Goal: Task Accomplishment & Management: Manage account settings

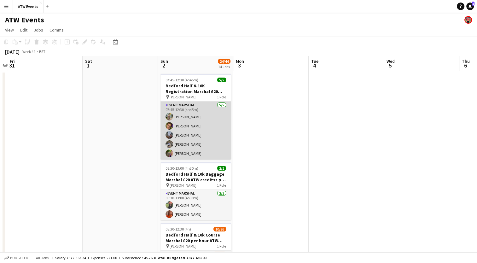
click at [181, 125] on app-card-role "Event Marshal [DATE] 07:45-12:30 (4h45m) [PERSON_NAME] [PERSON_NAME] [PERSON_NA…" at bounding box center [196, 131] width 71 height 58
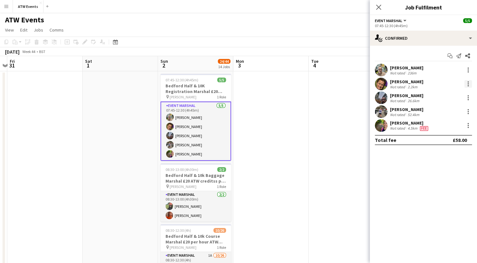
click at [467, 81] on div at bounding box center [469, 84] width 8 height 8
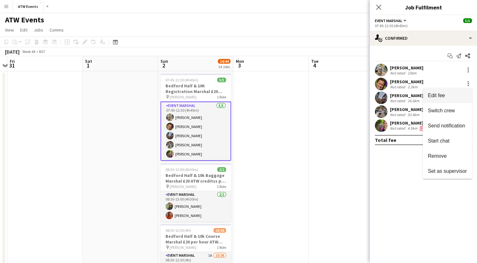
click at [440, 94] on span "Edit fee" at bounding box center [436, 95] width 17 height 5
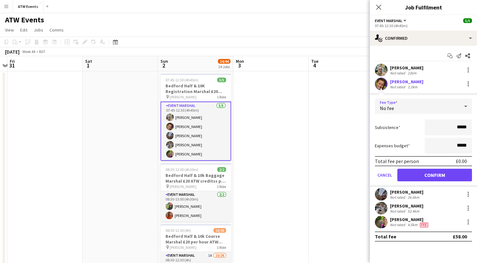
click at [406, 105] on div "No fee" at bounding box center [417, 106] width 85 height 15
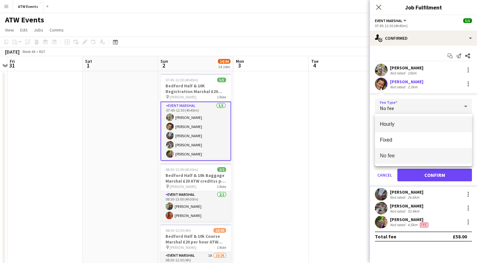
click at [389, 127] on mat-option "Hourly" at bounding box center [423, 124] width 97 height 16
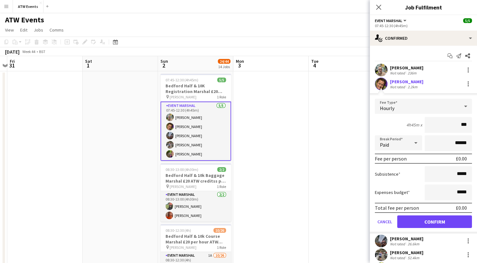
type input "**"
type input "******"
click at [421, 217] on button "Confirm" at bounding box center [434, 221] width 75 height 13
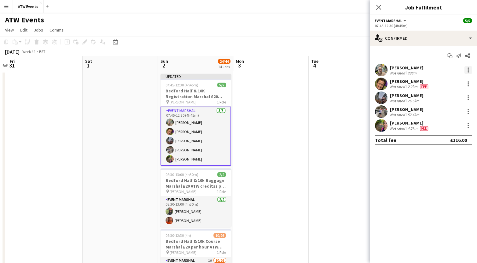
click at [467, 70] on div at bounding box center [469, 70] width 8 height 8
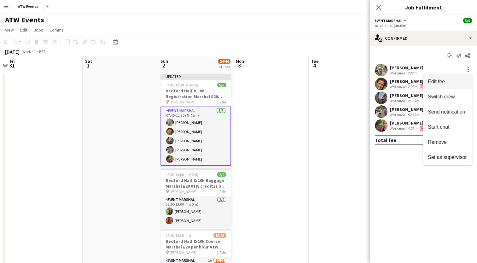
click at [437, 82] on span "Edit fee" at bounding box center [436, 81] width 17 height 5
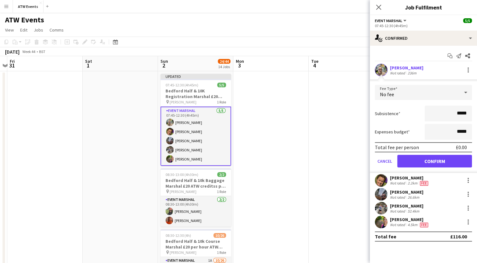
click at [420, 92] on div "No fee" at bounding box center [417, 92] width 85 height 15
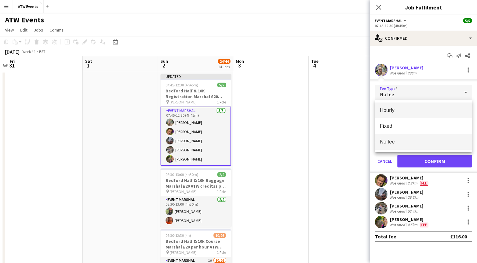
click at [386, 109] on span "Hourly" at bounding box center [423, 110] width 87 height 6
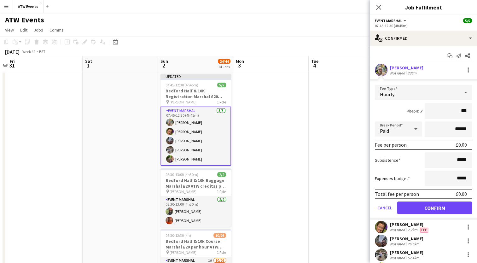
type input "**"
type input "******"
click at [415, 208] on button "Confirm" at bounding box center [434, 208] width 75 height 13
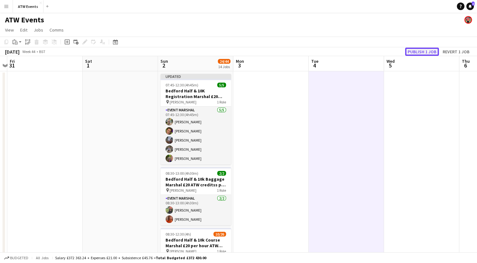
click at [426, 49] on button "Publish 1 job" at bounding box center [422, 52] width 34 height 8
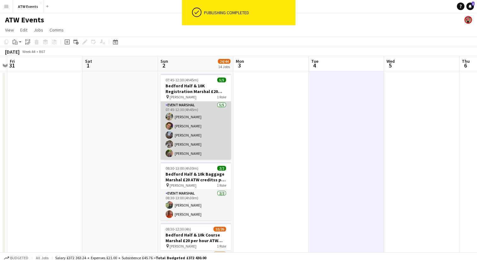
click at [187, 115] on app-card-role "Event Marshal [DATE] 07:45-12:30 (4h45m) [PERSON_NAME] [PERSON_NAME] [PERSON_NA…" at bounding box center [196, 131] width 71 height 58
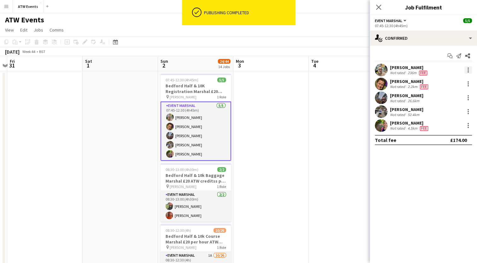
click at [469, 70] on div at bounding box center [469, 70] width 8 height 8
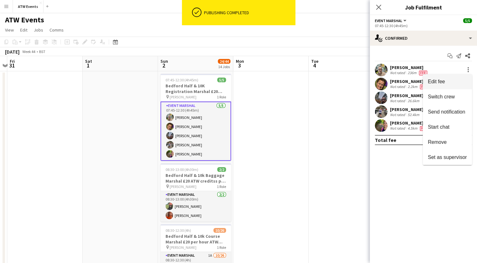
click at [441, 76] on button "Edit fee" at bounding box center [447, 81] width 49 height 15
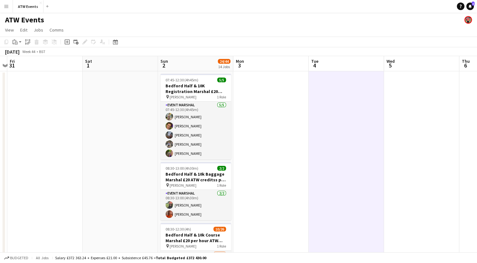
click at [5, 6] on app-icon "Menu" at bounding box center [6, 6] width 5 height 5
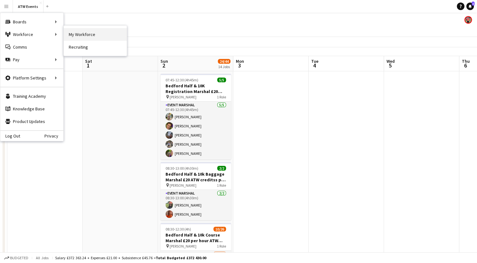
click at [73, 32] on link "My Workforce" at bounding box center [95, 34] width 63 height 13
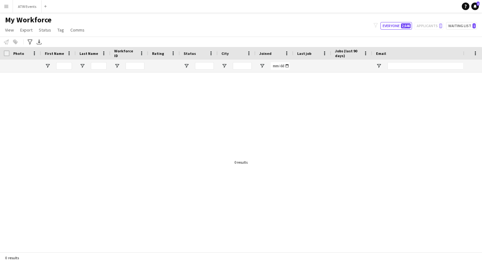
click at [8, 4] on app-icon "Menu" at bounding box center [6, 6] width 5 height 5
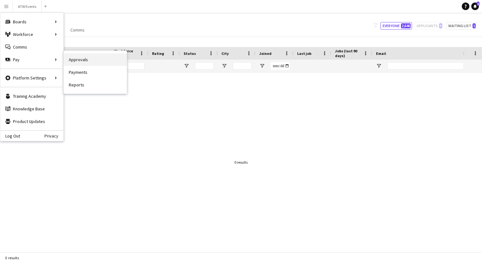
click at [86, 62] on link "Approvals" at bounding box center [95, 59] width 63 height 13
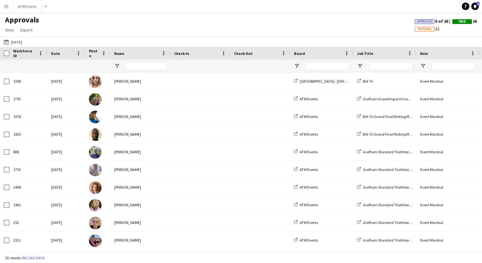
click at [31, 41] on div "[DATE] [DATE] [DATE] This Week This Month [DATE] Last Week Last Month [DATE] [D…" at bounding box center [241, 42] width 482 height 10
click at [20, 41] on button "[DATE] [DATE]" at bounding box center [13, 42] width 21 height 8
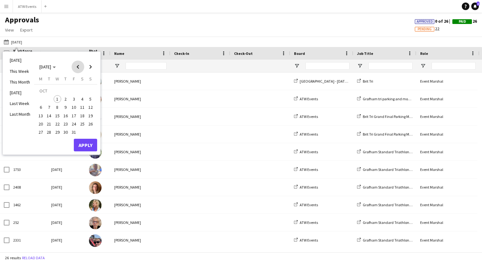
click at [77, 66] on span "Previous month" at bounding box center [78, 67] width 13 height 13
click at [90, 114] on span "24" at bounding box center [91, 118] width 8 height 8
click at [85, 136] on button "Apply" at bounding box center [85, 138] width 23 height 13
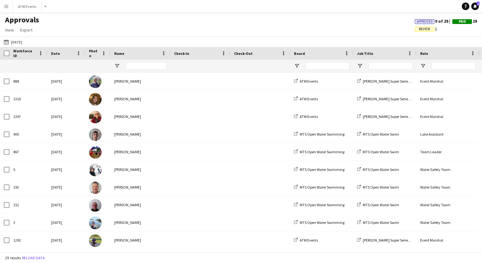
click at [415, 30] on span "Review" at bounding box center [425, 29] width 20 height 5
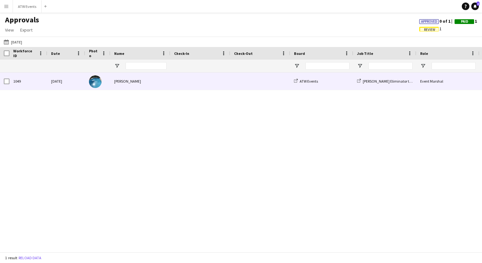
click at [193, 80] on span at bounding box center [200, 81] width 52 height 17
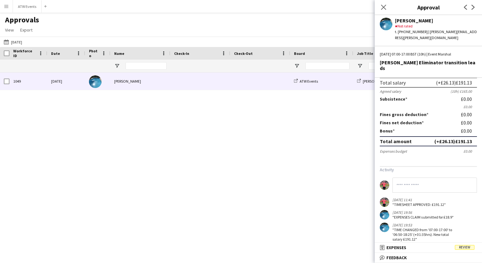
scroll to position [57, 0]
click at [413, 249] on mat-panel-title "receipt Expenses Review" at bounding box center [427, 248] width 105 height 6
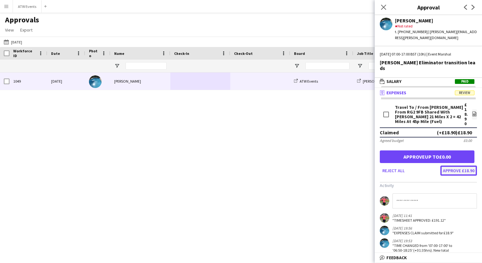
click at [447, 166] on button "Approve £18.90" at bounding box center [458, 171] width 37 height 10
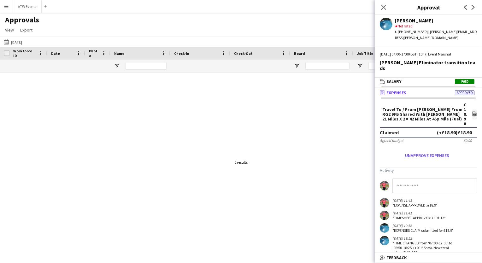
click at [5, 9] on button "Menu" at bounding box center [6, 6] width 13 height 13
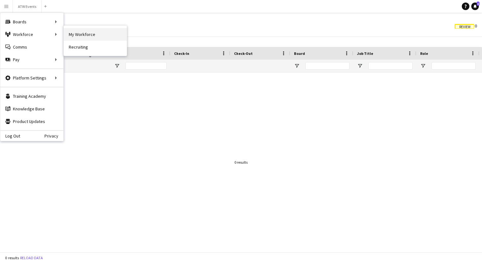
click at [73, 35] on link "My Workforce" at bounding box center [95, 34] width 63 height 13
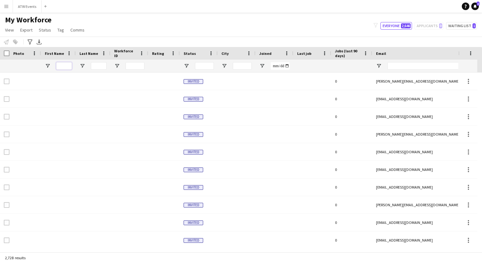
click at [64, 64] on input "First Name Filter Input" at bounding box center [64, 66] width 16 height 8
type input "*******"
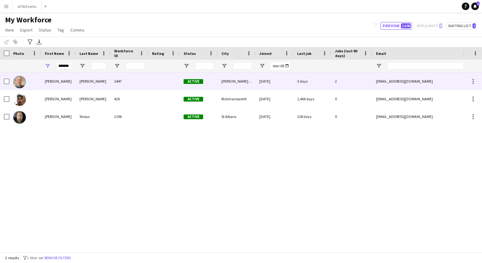
click at [65, 81] on div "[PERSON_NAME]" at bounding box center [58, 81] width 35 height 17
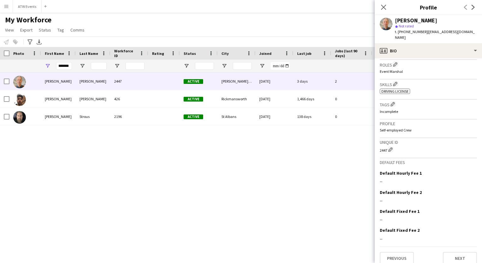
scroll to position [205, 0]
click at [452, 252] on button "Next" at bounding box center [460, 258] width 34 height 13
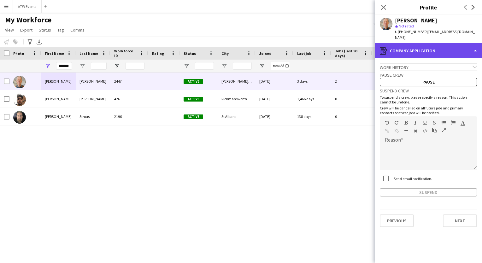
click at [412, 46] on div "register Company application" at bounding box center [428, 50] width 107 height 15
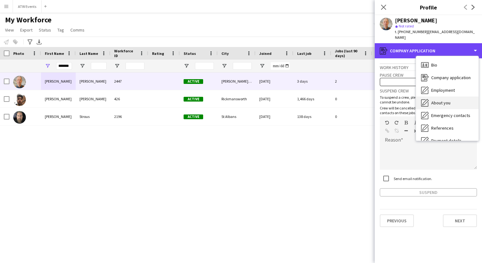
scroll to position [59, 0]
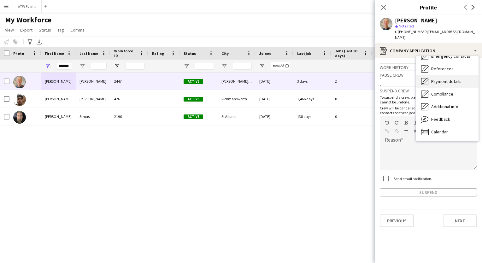
click at [432, 79] on span "Payment details" at bounding box center [446, 82] width 30 height 6
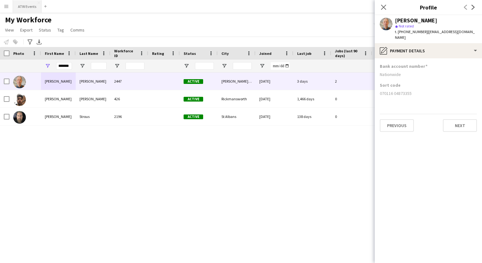
click at [28, 10] on button "ATW Events Close" at bounding box center [27, 6] width 29 height 12
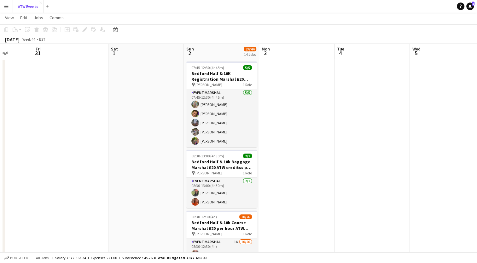
scroll to position [12, 0]
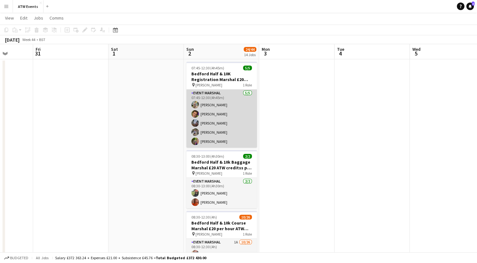
click at [206, 133] on app-card-role "Event Marshal [DATE] 07:45-12:30 (4h45m) [PERSON_NAME] [PERSON_NAME] [PERSON_NA…" at bounding box center [221, 119] width 71 height 58
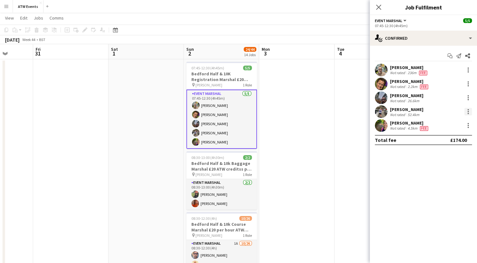
click at [469, 113] on div at bounding box center [468, 113] width 1 height 1
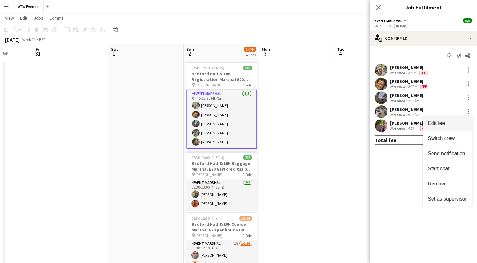
click at [427, 123] on button "Edit fee" at bounding box center [447, 123] width 49 height 15
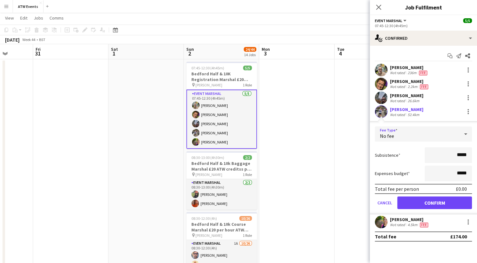
click at [406, 134] on div "No fee" at bounding box center [417, 133] width 85 height 15
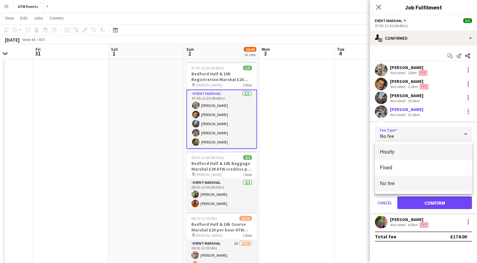
click at [397, 148] on mat-option "Hourly" at bounding box center [423, 152] width 97 height 16
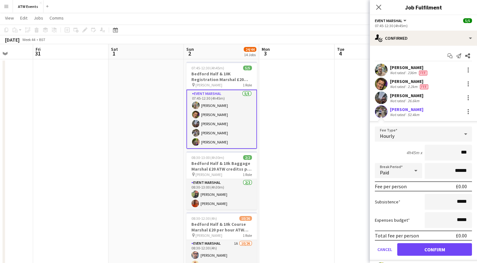
type input "**"
type input "******"
click at [420, 254] on button "Confirm" at bounding box center [434, 249] width 75 height 13
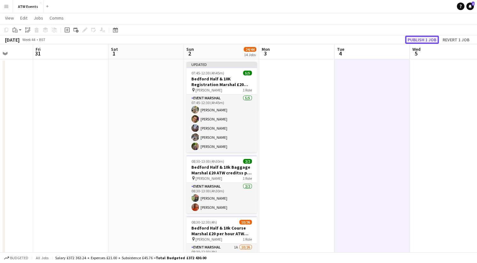
click at [417, 38] on button "Publish 1 job" at bounding box center [422, 40] width 34 height 8
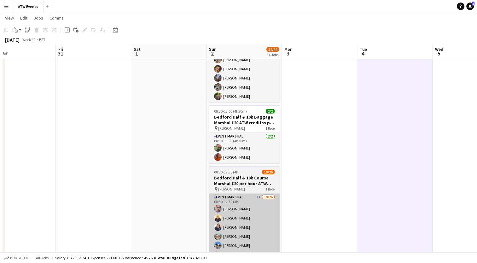
scroll to position [0, 0]
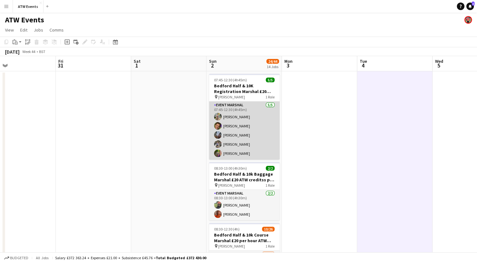
click at [231, 147] on app-card-role "Event Marshal [DATE] 07:45-12:30 (4h45m) [PERSON_NAME] [PERSON_NAME] [PERSON_NA…" at bounding box center [244, 131] width 71 height 58
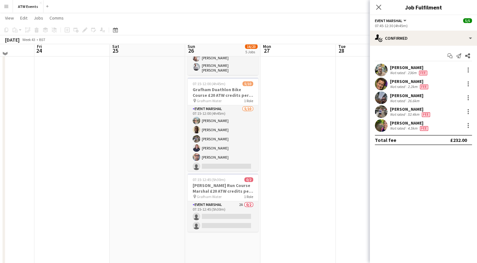
scroll to position [226, 0]
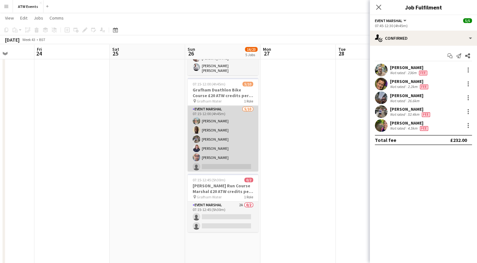
click at [208, 139] on app-card-role "Event Marshal [DATE] 07:15-12:00 (4h45m) [PERSON_NAME] [PERSON_NAME] [PERSON_NA…" at bounding box center [223, 158] width 71 height 104
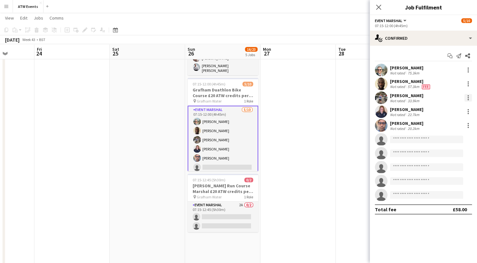
click at [468, 98] on div at bounding box center [468, 97] width 1 height 1
click at [441, 107] on span "Edit fee" at bounding box center [436, 109] width 17 height 5
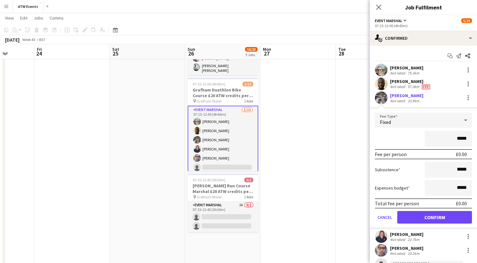
click at [419, 120] on div "Fixed" at bounding box center [417, 120] width 85 height 15
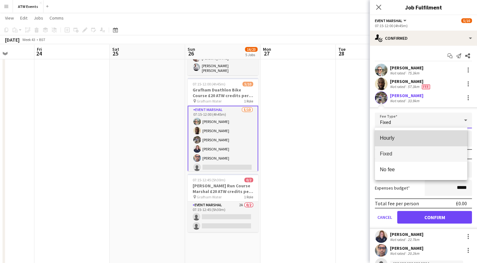
click at [397, 142] on mat-option "Hourly" at bounding box center [421, 138] width 92 height 16
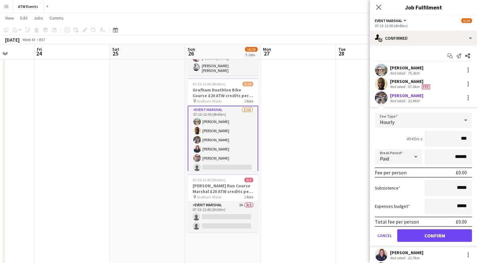
type input "**"
type input "******"
click at [415, 232] on button "Confirm" at bounding box center [434, 235] width 75 height 13
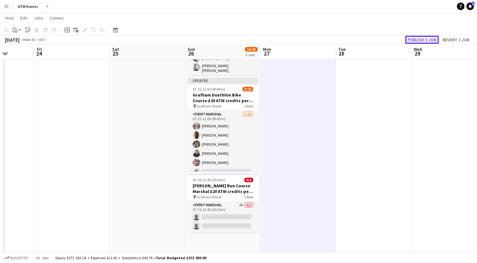
click at [426, 39] on button "Publish 1 job" at bounding box center [422, 40] width 34 height 8
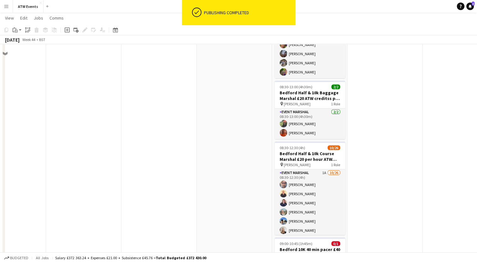
scroll to position [0, 0]
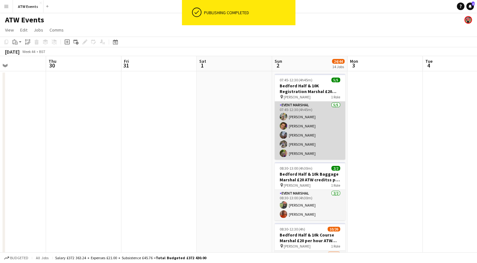
click at [290, 142] on app-card-role "Event Marshal [DATE] 07:45-12:30 (4h45m) [PERSON_NAME] [PERSON_NAME] [PERSON_NA…" at bounding box center [310, 131] width 71 height 58
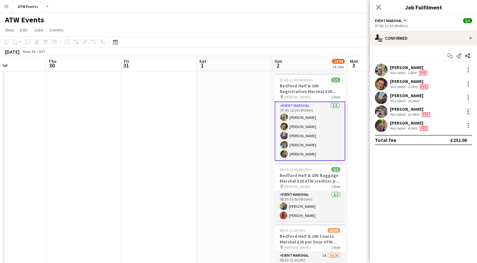
click at [466, 110] on div at bounding box center [469, 112] width 8 height 8
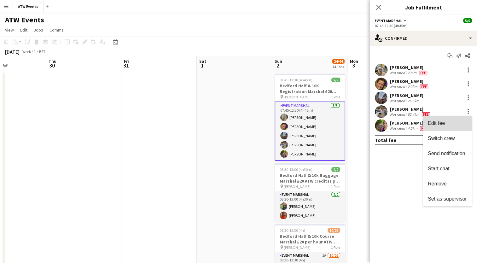
click at [443, 117] on button "Edit fee" at bounding box center [447, 123] width 49 height 15
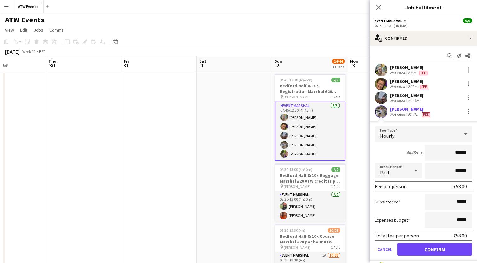
click at [320, 17] on div "ATW Events" at bounding box center [238, 19] width 477 height 12
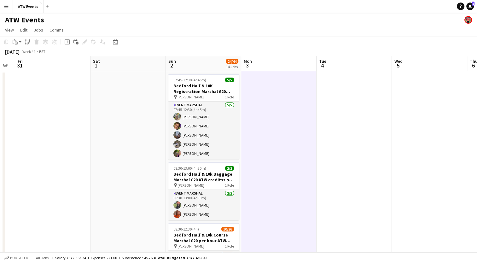
scroll to position [0, 130]
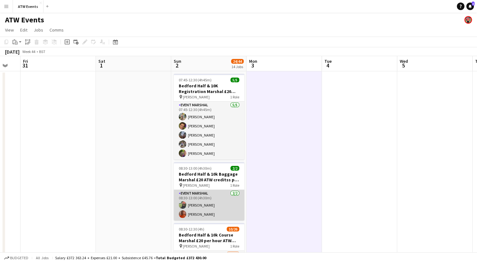
click at [219, 216] on app-card-role "Event Marshal [DATE] 08:30-13:00 (4h30m) [PERSON_NAME] [PERSON_NAME]" at bounding box center [209, 205] width 71 height 31
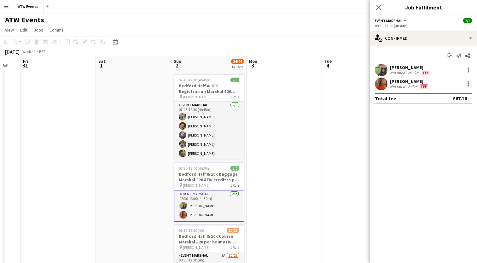
click at [468, 85] on div at bounding box center [469, 84] width 8 height 8
click at [445, 93] on span "Edit fee" at bounding box center [447, 96] width 39 height 6
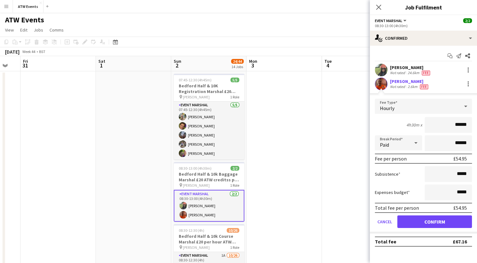
click at [327, 70] on div "Tue 4" at bounding box center [328, 64] width 7 height 13
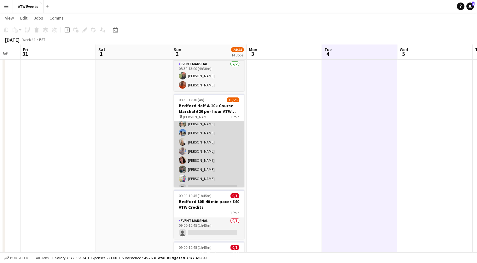
scroll to position [40, 0]
click at [197, 150] on app-card-role "Event Marshal 1A [DATE] 08:30-12:30 (4h) [PERSON_NAME] [PERSON_NAME] [PERSON_NA…" at bounding box center [209, 207] width 71 height 250
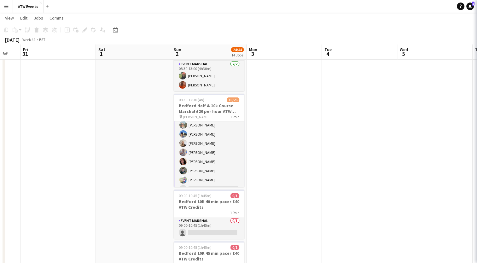
scroll to position [40, 0]
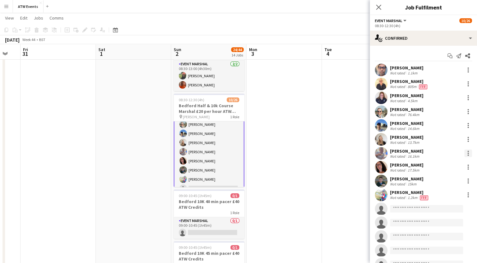
click at [465, 152] on div at bounding box center [469, 154] width 8 height 8
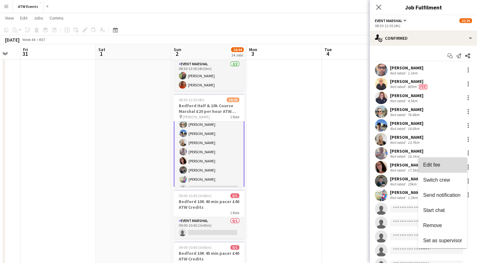
click at [439, 162] on span "Edit fee" at bounding box center [431, 164] width 17 height 5
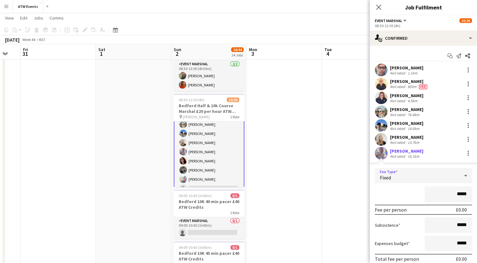
click at [414, 174] on div "Fixed" at bounding box center [417, 175] width 85 height 15
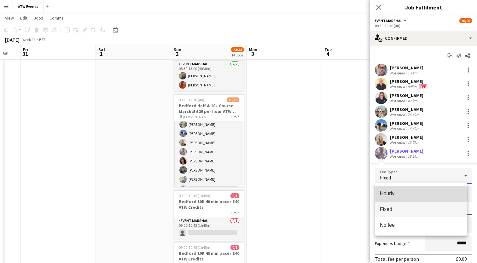
click at [388, 194] on span "Hourly" at bounding box center [421, 194] width 82 height 6
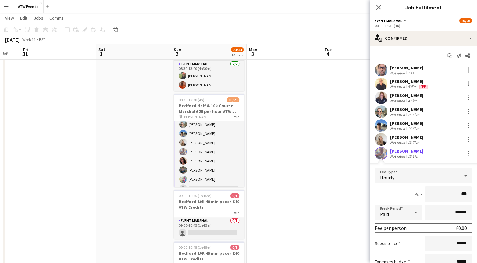
type input "**"
type input "******"
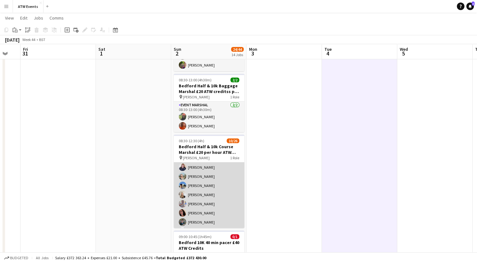
scroll to position [29, 0]
click at [201, 203] on app-card-role "Event Marshal 1A [DATE] 08:30-12:30 (4h) [PERSON_NAME] [PERSON_NAME] [PERSON_NA…" at bounding box center [209, 258] width 71 height 250
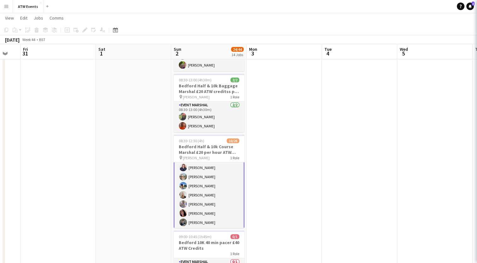
scroll to position [29, 0]
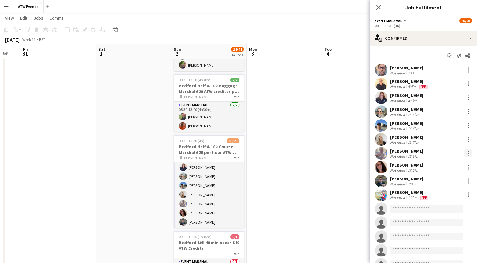
click at [468, 151] on div at bounding box center [468, 151] width 1 height 1
click at [435, 165] on span "Edit fee" at bounding box center [431, 164] width 17 height 5
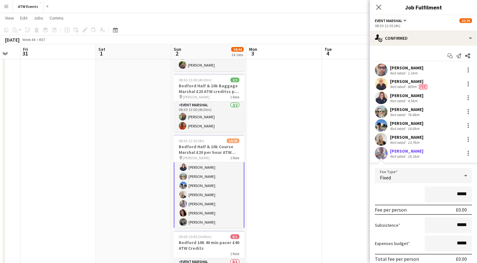
click at [408, 177] on div "Fixed" at bounding box center [417, 175] width 85 height 15
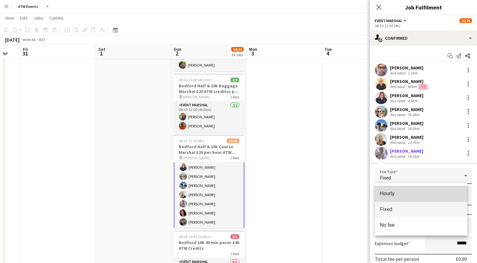
click at [391, 190] on mat-option "Hourly" at bounding box center [421, 194] width 92 height 16
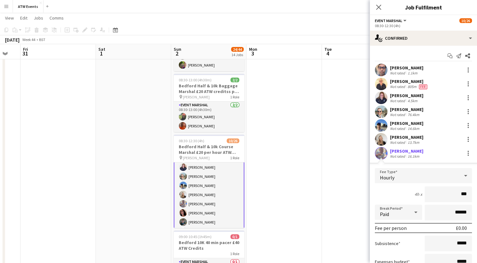
type input "**"
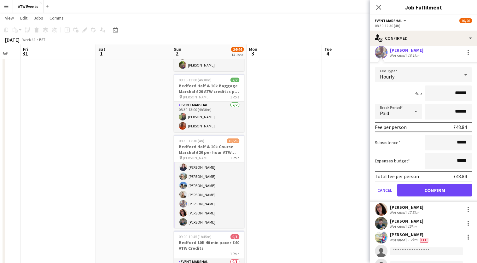
scroll to position [104, 0]
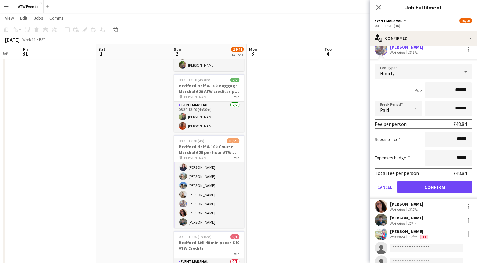
type input "******"
click at [416, 186] on button "Confirm" at bounding box center [434, 187] width 75 height 13
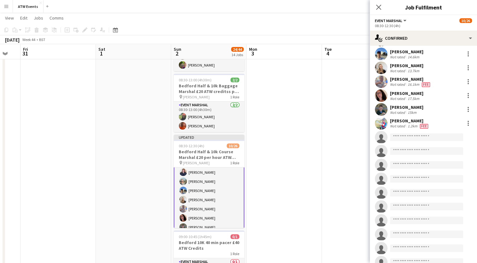
scroll to position [71, 0]
click at [465, 81] on div at bounding box center [469, 82] width 8 height 8
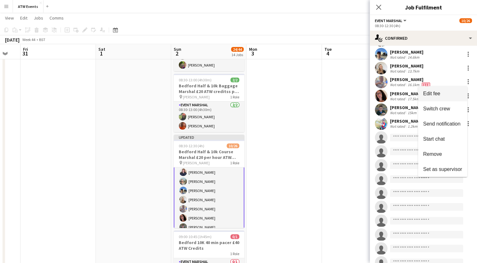
click at [440, 90] on button "Edit fee" at bounding box center [442, 93] width 49 height 15
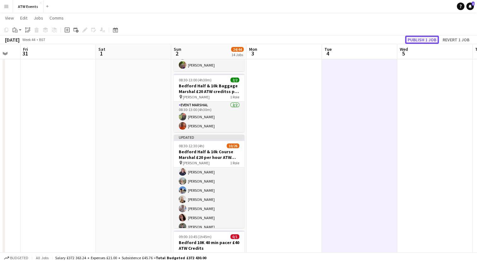
click at [422, 40] on button "Publish 1 job" at bounding box center [422, 40] width 34 height 8
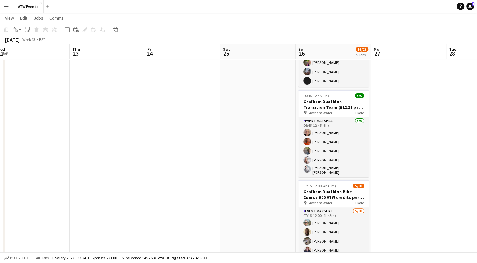
scroll to position [270, 0]
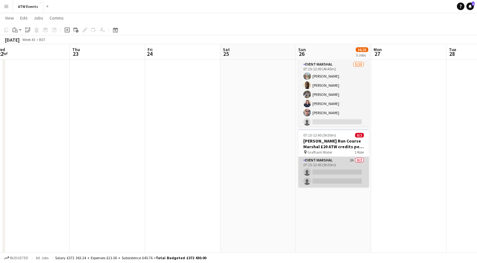
click at [352, 157] on app-card-role "Event Marshal 2A 0/2 07:15-12:45 (5h30m) single-neutral-actions single-neutral-…" at bounding box center [333, 172] width 71 height 31
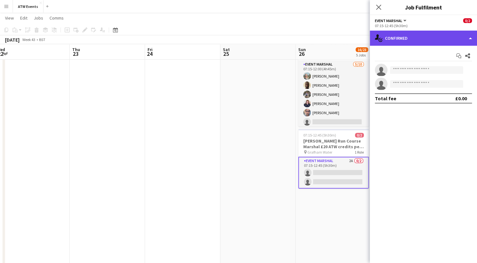
click at [402, 42] on div "single-neutral-actions-check-2 Confirmed" at bounding box center [423, 38] width 107 height 15
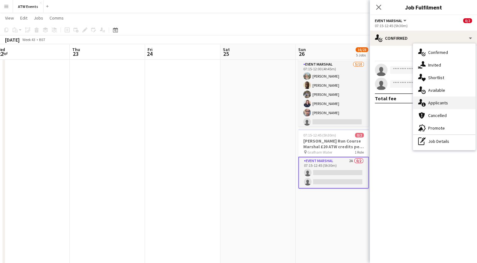
click at [433, 103] on span "Applicants" at bounding box center [438, 103] width 20 height 6
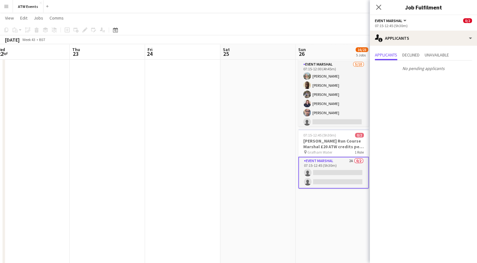
click at [177, 126] on app-date-cell at bounding box center [182, 249] width 75 height 898
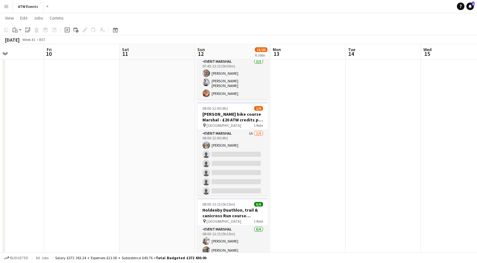
scroll to position [218, 0]
click at [215, 166] on app-card-role "Event Marshal 1A [DATE] 08:00-12:00 (4h) [PERSON_NAME] single-neutral-actions s…" at bounding box center [232, 163] width 71 height 67
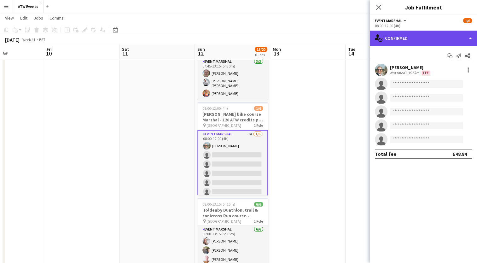
click at [401, 45] on div "single-neutral-actions-check-2 Confirmed" at bounding box center [423, 38] width 107 height 15
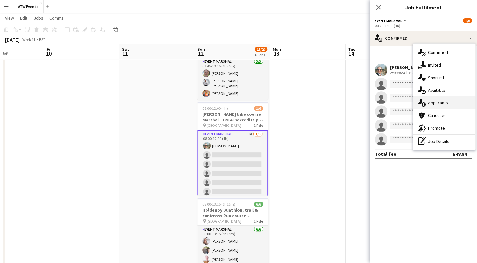
click at [429, 104] on span "Applicants" at bounding box center [438, 103] width 20 height 6
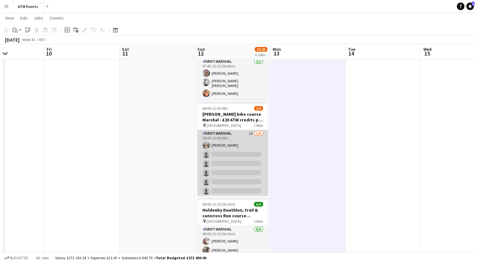
click at [244, 130] on app-card-role "Event Marshal 1A [DATE] 08:00-12:00 (4h) [PERSON_NAME] single-neutral-actions s…" at bounding box center [232, 163] width 71 height 67
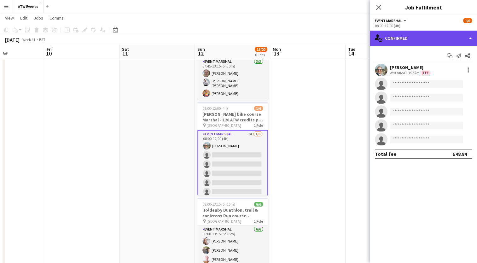
click at [412, 42] on div "single-neutral-actions-check-2 Confirmed" at bounding box center [423, 38] width 107 height 15
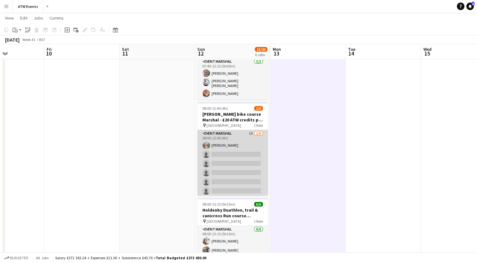
click at [236, 136] on app-card-role "Event Marshal 1A [DATE] 08:00-12:00 (4h) [PERSON_NAME] single-neutral-actions s…" at bounding box center [232, 163] width 71 height 67
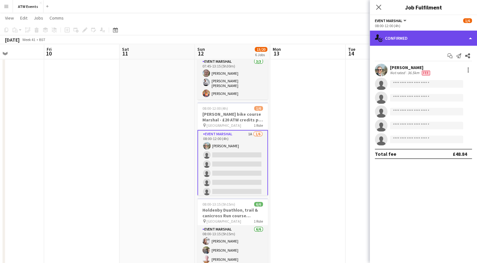
click at [434, 43] on div "single-neutral-actions-check-2 Confirmed" at bounding box center [423, 38] width 107 height 15
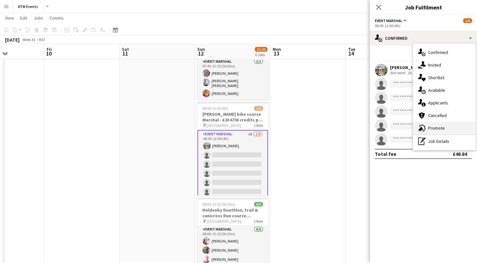
click at [439, 123] on div "advertising-megaphone Promote" at bounding box center [444, 128] width 62 height 13
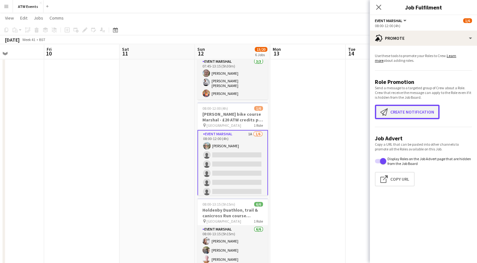
click at [399, 107] on button "Create notification Create notification" at bounding box center [407, 112] width 65 height 15
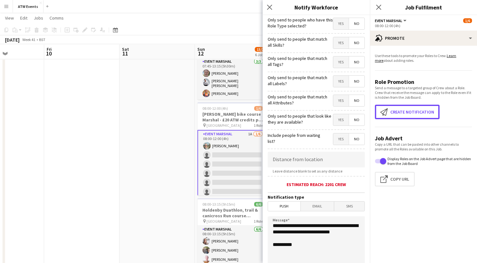
scroll to position [84, 0]
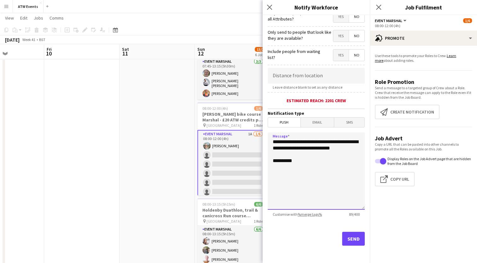
drag, startPoint x: 305, startPoint y: 155, endPoint x: 260, endPoint y: 136, distance: 48.8
type textarea "**********"
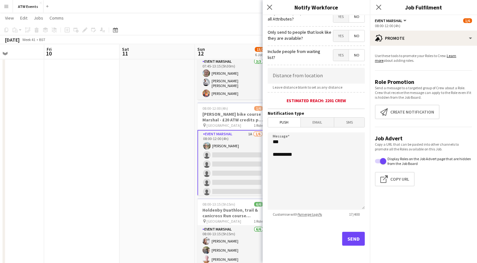
click at [235, 135] on app-card-role "Event Marshal 1A [DATE] 08:00-12:00 (4h) [PERSON_NAME] single-neutral-actions s…" at bounding box center [232, 164] width 71 height 68
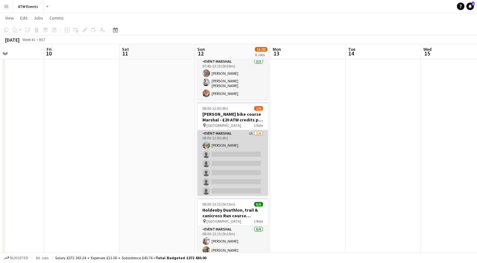
click at [235, 135] on app-card-role "Event Marshal 1A [DATE] 08:00-12:00 (4h) [PERSON_NAME] single-neutral-actions s…" at bounding box center [232, 163] width 71 height 67
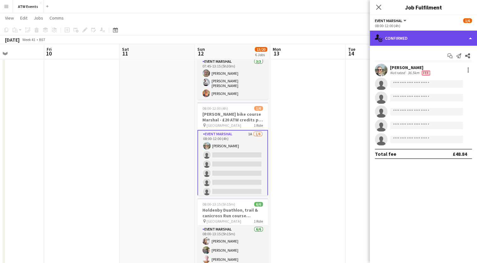
click at [415, 44] on div "single-neutral-actions-check-2 Confirmed" at bounding box center [423, 38] width 107 height 15
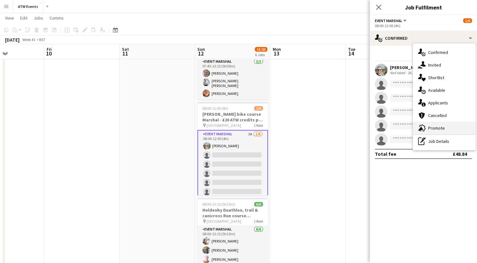
click at [432, 130] on span "Promote" at bounding box center [436, 128] width 17 height 6
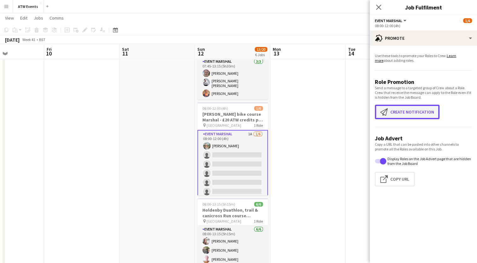
drag, startPoint x: 394, startPoint y: 115, endPoint x: 395, endPoint y: 111, distance: 4.9
click at [395, 111] on button "Create notification Create notification" at bounding box center [407, 112] width 65 height 15
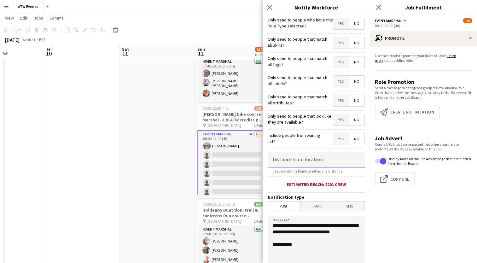
click at [295, 165] on input at bounding box center [316, 160] width 97 height 16
type input "*****"
drag, startPoint x: 303, startPoint y: 241, endPoint x: 264, endPoint y: 223, distance: 43.2
click at [264, 223] on form "**********" at bounding box center [316, 181] width 107 height 332
click at [295, 232] on textarea "**********" at bounding box center [316, 254] width 97 height 77
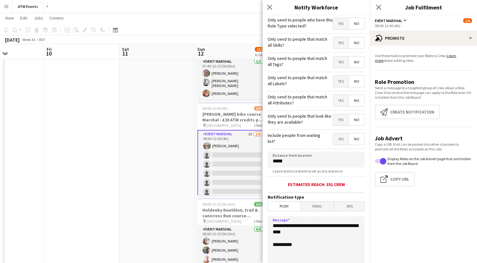
click at [297, 231] on textarea "**********" at bounding box center [316, 254] width 97 height 77
click at [320, 231] on textarea "**********" at bounding box center [316, 254] width 97 height 77
click at [326, 240] on textarea "**********" at bounding box center [316, 254] width 97 height 77
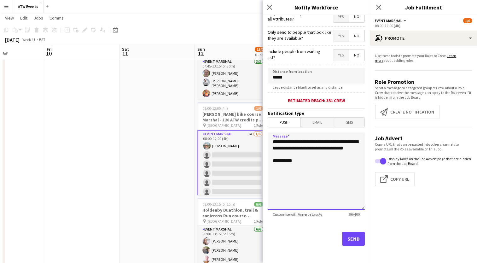
scroll to position [84, 0]
type textarea "**********"
click at [348, 237] on button "Send" at bounding box center [353, 239] width 23 height 14
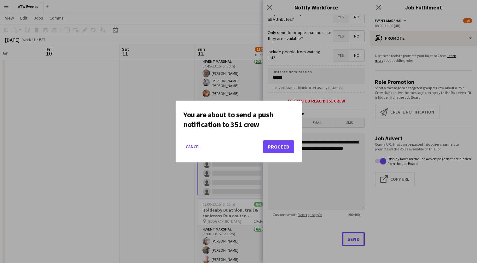
scroll to position [0, 0]
click at [280, 142] on button "Proceed" at bounding box center [278, 146] width 31 height 13
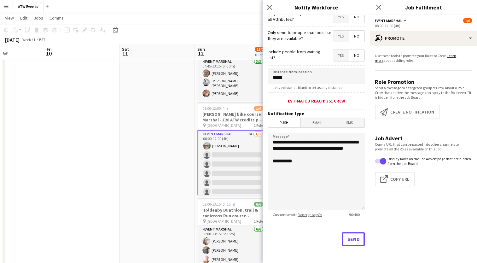
scroll to position [218, 0]
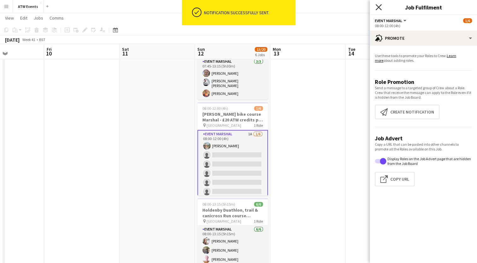
click at [380, 9] on icon at bounding box center [379, 7] width 6 height 6
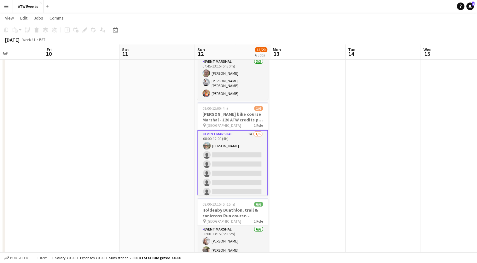
scroll to position [219, 0]
drag, startPoint x: 231, startPoint y: 146, endPoint x: 226, endPoint y: 149, distance: 6.0
click at [226, 149] on app-card-role "Event Marshal 1A [DATE] 08:00-12:00 (4h) [PERSON_NAME] single-neutral-actions s…" at bounding box center [232, 163] width 71 height 68
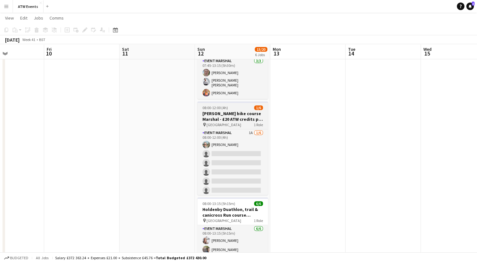
click at [215, 115] on h3 "[PERSON_NAME] bike course Marshal - £20 ATW credits per hour" at bounding box center [232, 116] width 71 height 11
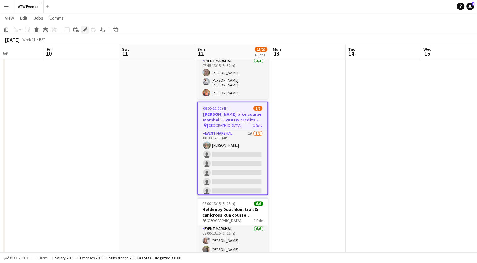
click at [83, 32] on icon at bounding box center [83, 32] width 2 height 2
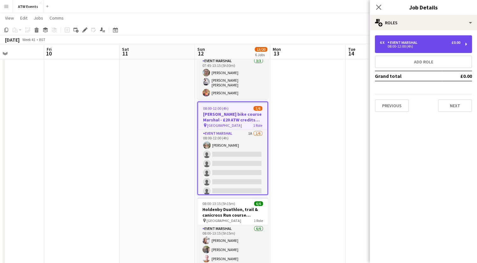
click at [407, 48] on div "08:00-12:00 (4h)" at bounding box center [420, 46] width 80 height 3
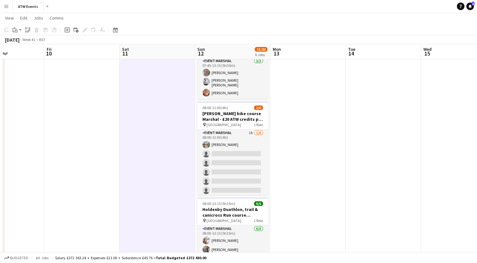
drag, startPoint x: 221, startPoint y: 160, endPoint x: 357, endPoint y: 133, distance: 139.0
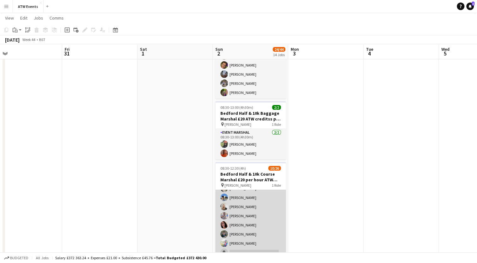
scroll to position [44, 0]
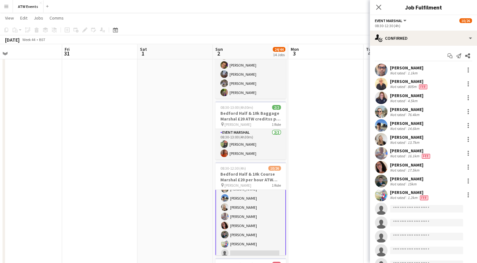
scroll to position [44, 0]
click at [465, 163] on div at bounding box center [469, 167] width 8 height 8
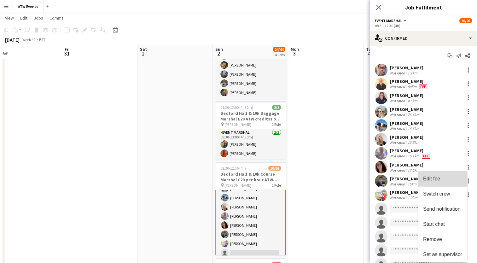
click at [441, 181] on span "Edit fee" at bounding box center [442, 179] width 39 height 6
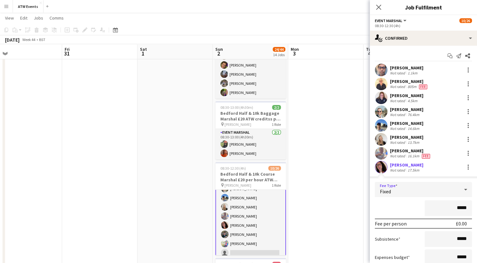
click at [440, 187] on div "Fixed" at bounding box center [417, 189] width 85 height 15
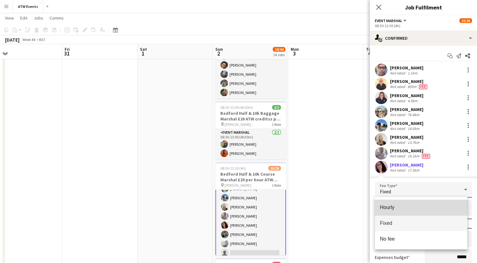
click at [411, 205] on span "Hourly" at bounding box center [421, 207] width 82 height 6
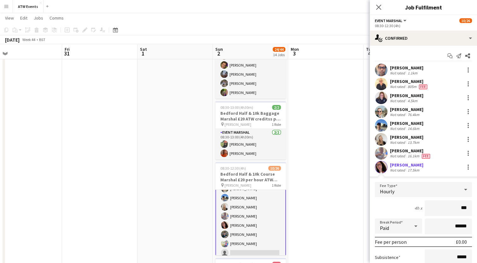
type input "**"
type input "******"
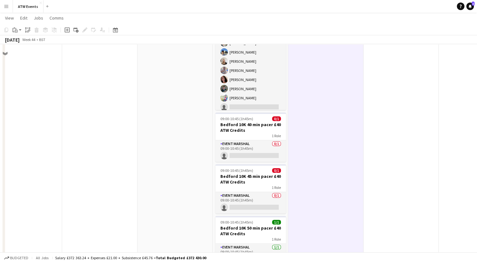
scroll to position [138, 0]
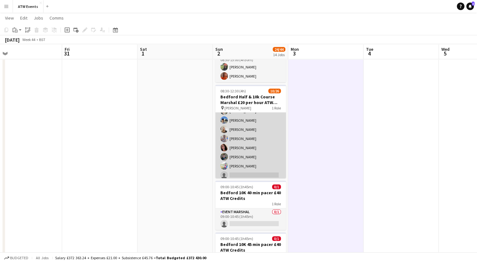
click at [236, 146] on app-card-role "Event Marshal 1A [DATE] 08:30-12:30 (4h) [PERSON_NAME] [PERSON_NAME] [PERSON_NA…" at bounding box center [250, 193] width 71 height 250
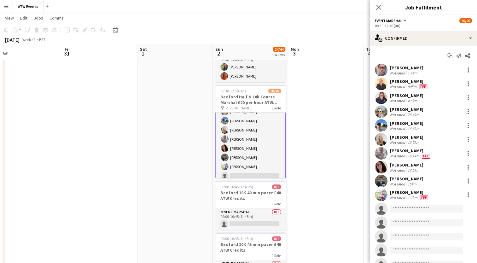
scroll to position [44, 0]
click at [465, 165] on div at bounding box center [469, 167] width 8 height 8
click at [438, 179] on span "Edit fee" at bounding box center [431, 178] width 17 height 5
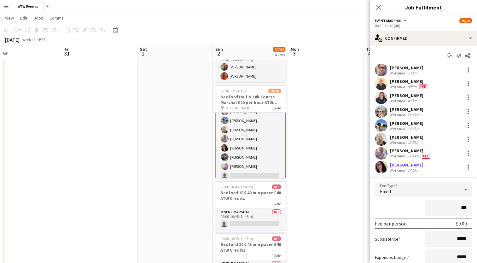
type input "**"
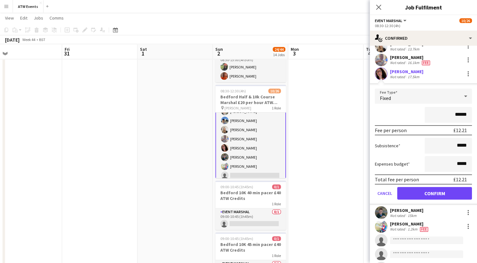
scroll to position [95, 0]
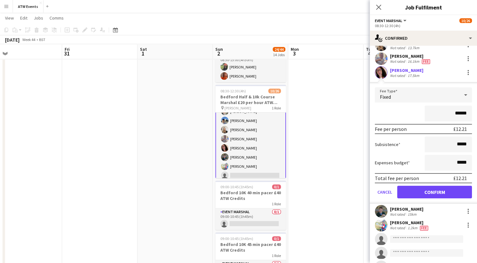
type input "******"
click at [430, 189] on button "Confirm" at bounding box center [434, 192] width 75 height 13
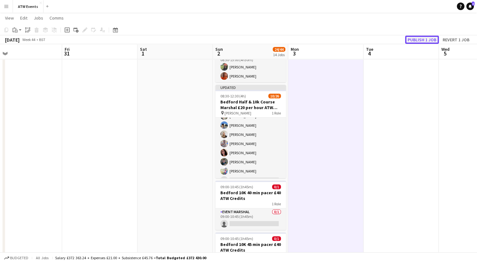
click at [422, 42] on button "Publish 1 job" at bounding box center [422, 40] width 34 height 8
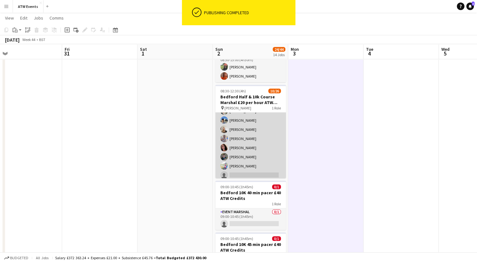
click at [251, 151] on app-card-role "Event Marshal 1A [DATE] 08:30-12:30 (4h) [PERSON_NAME] [PERSON_NAME] [PERSON_NA…" at bounding box center [250, 193] width 71 height 250
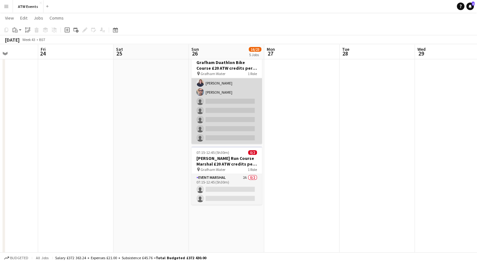
scroll to position [24, 0]
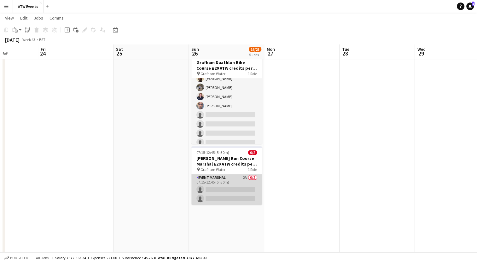
click at [215, 181] on app-card-role "Event Marshal 2A 0/2 07:15-12:45 (5h30m) single-neutral-actions single-neutral-…" at bounding box center [226, 189] width 71 height 31
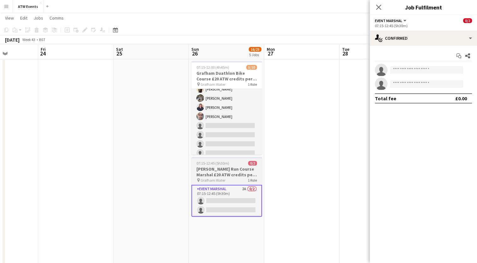
scroll to position [242, 0]
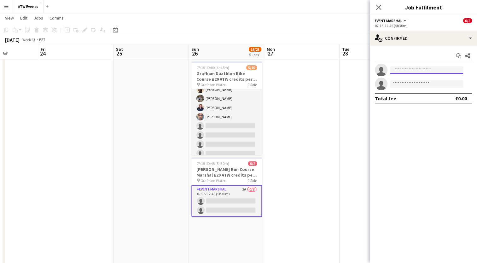
click at [403, 68] on input at bounding box center [426, 70] width 73 height 8
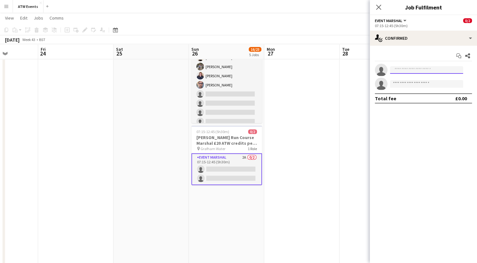
scroll to position [274, 0]
click at [399, 70] on input at bounding box center [426, 70] width 73 height 8
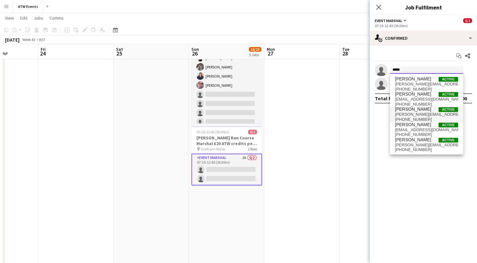
scroll to position [0, 0]
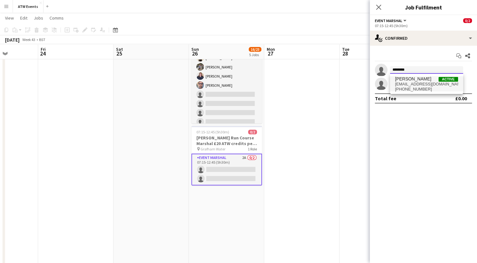
type input "********"
click at [416, 80] on span "[PERSON_NAME]" at bounding box center [413, 78] width 36 height 5
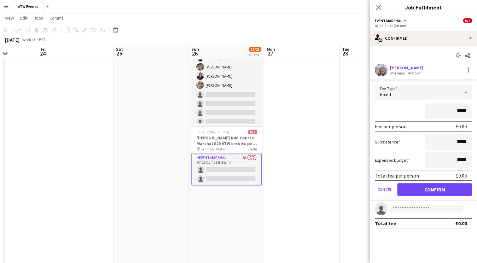
click at [445, 91] on div "Fixed" at bounding box center [417, 92] width 85 height 15
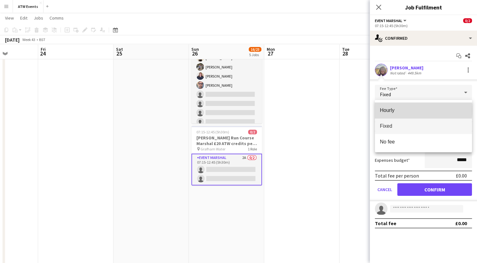
click at [407, 110] on span "Hourly" at bounding box center [423, 110] width 87 height 6
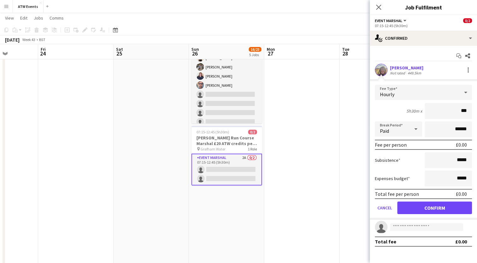
type input "**"
type input "******"
click at [428, 206] on button "Confirm" at bounding box center [434, 208] width 75 height 13
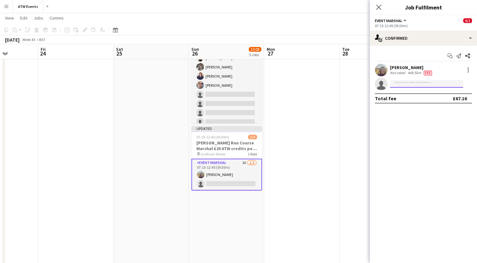
click at [415, 87] on input at bounding box center [426, 84] width 73 height 8
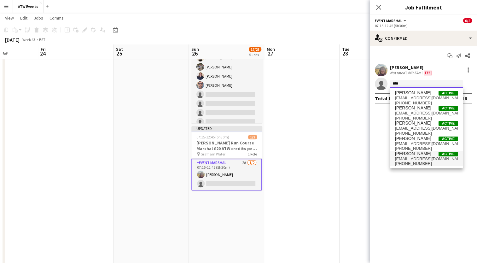
type input "****"
click at [414, 155] on span "[PERSON_NAME]" at bounding box center [413, 153] width 36 height 5
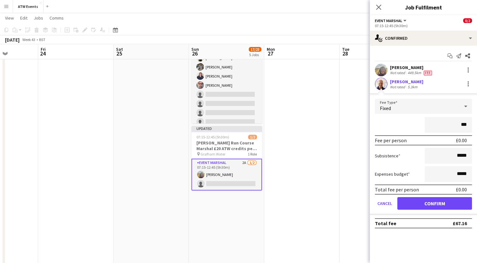
type input "**"
type input "******"
click at [423, 203] on button "Confirm" at bounding box center [434, 203] width 75 height 13
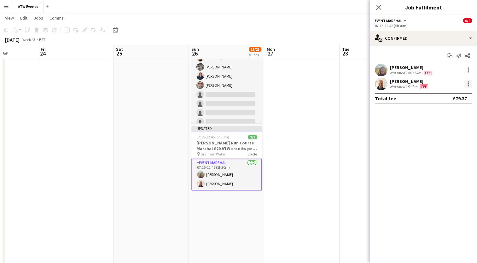
click at [467, 82] on div at bounding box center [469, 84] width 8 height 8
click at [437, 94] on span "Edit fee" at bounding box center [436, 95] width 17 height 5
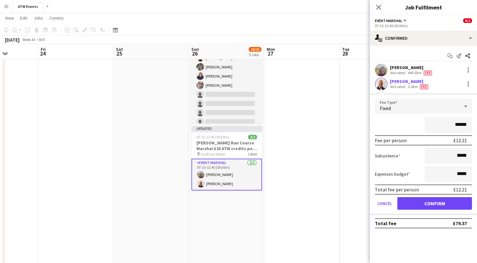
click at [360, 122] on app-date-cell at bounding box center [377, 246] width 75 height 898
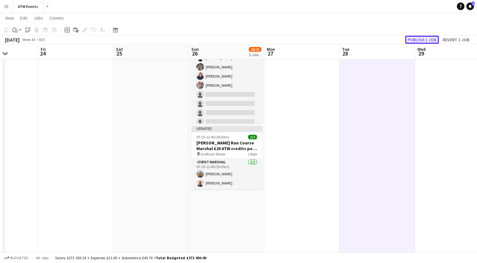
click at [421, 41] on button "Publish 1 job" at bounding box center [422, 40] width 34 height 8
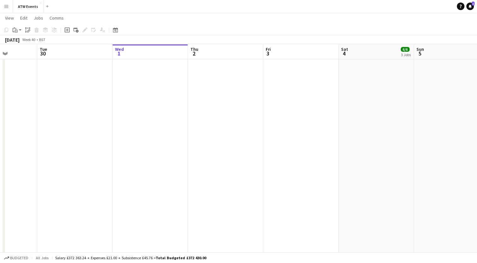
scroll to position [0, 187]
